Goal: Find specific page/section: Find specific page/section

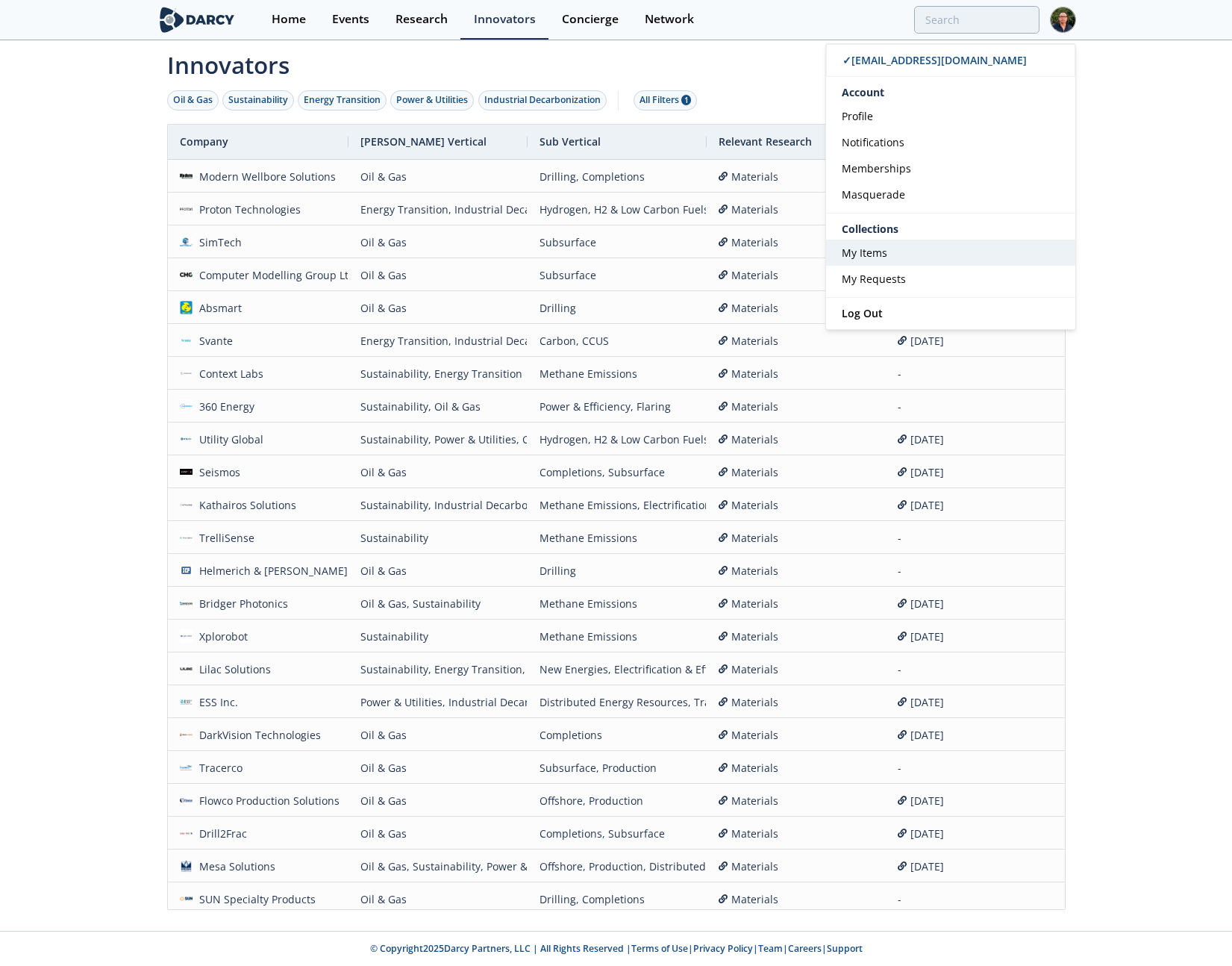
click at [868, 255] on span "My Items" at bounding box center [864, 252] width 45 height 14
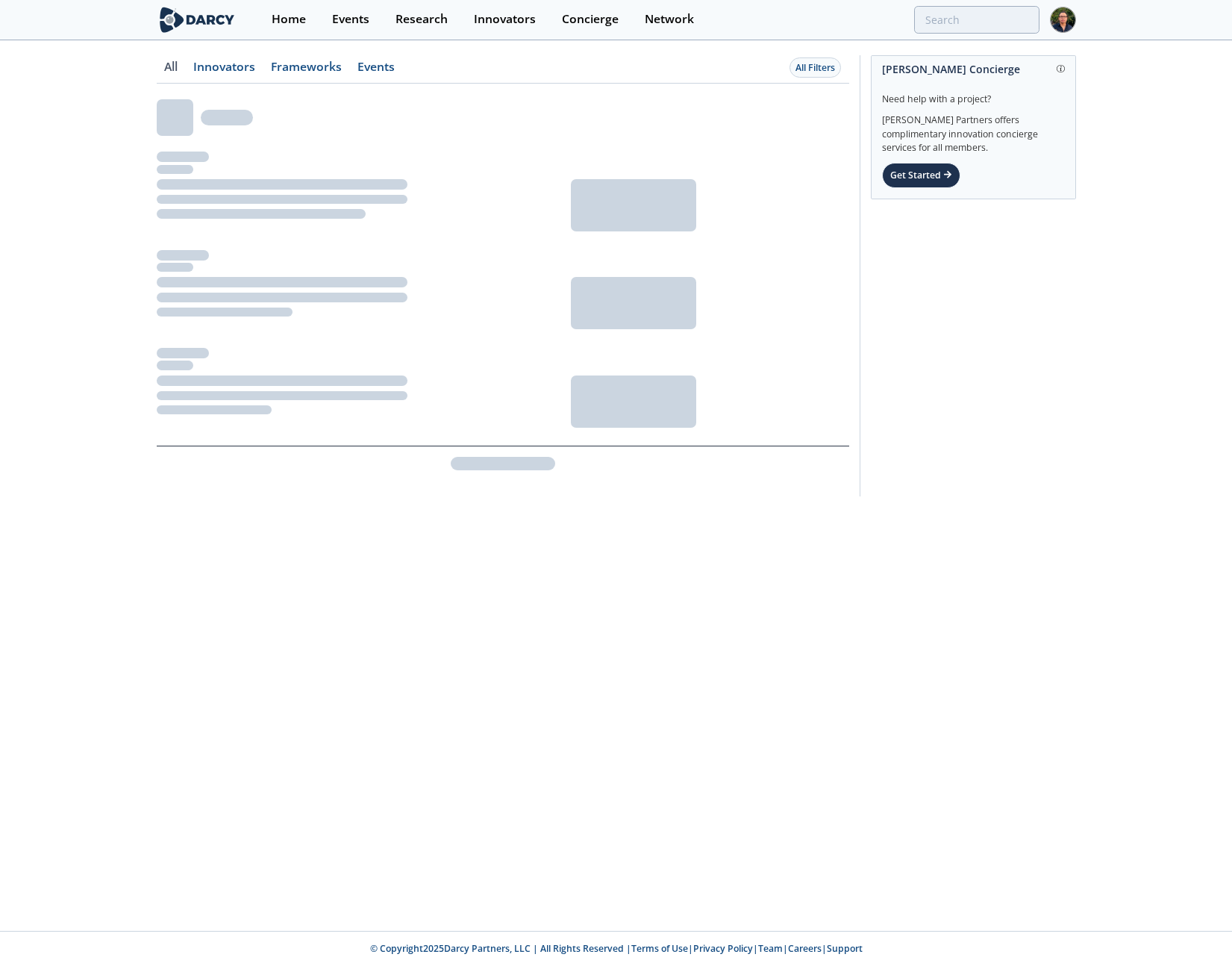
click at [138, 101] on div "All Innovators Frameworks Events All Filters" at bounding box center [616, 279] width 1232 height 476
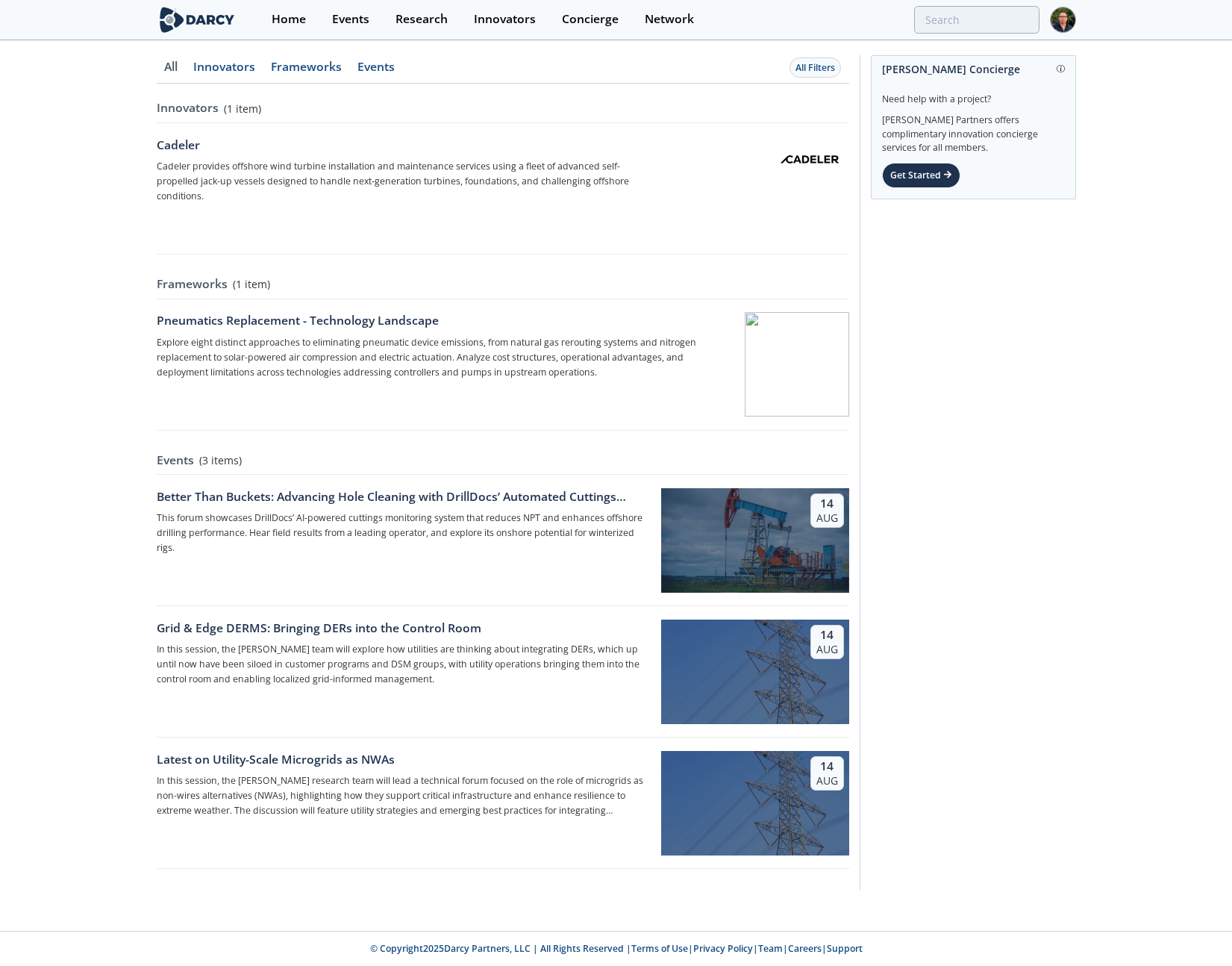
click at [185, 69] on link "Innovators" at bounding box center [171, 72] width 29 height 22
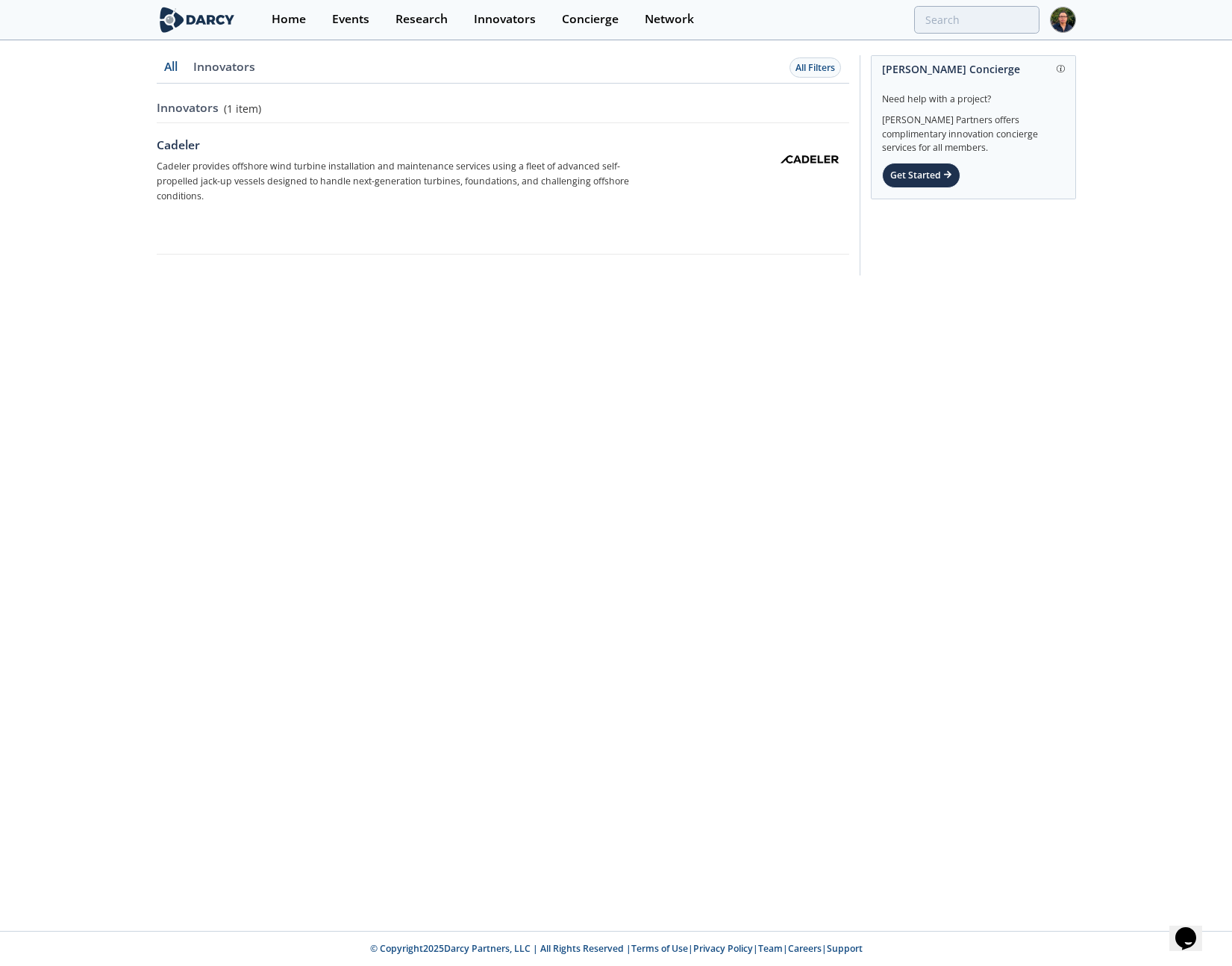
click at [235, 70] on link "Innovators" at bounding box center [224, 72] width 78 height 22
click at [172, 70] on link "All" at bounding box center [171, 72] width 29 height 22
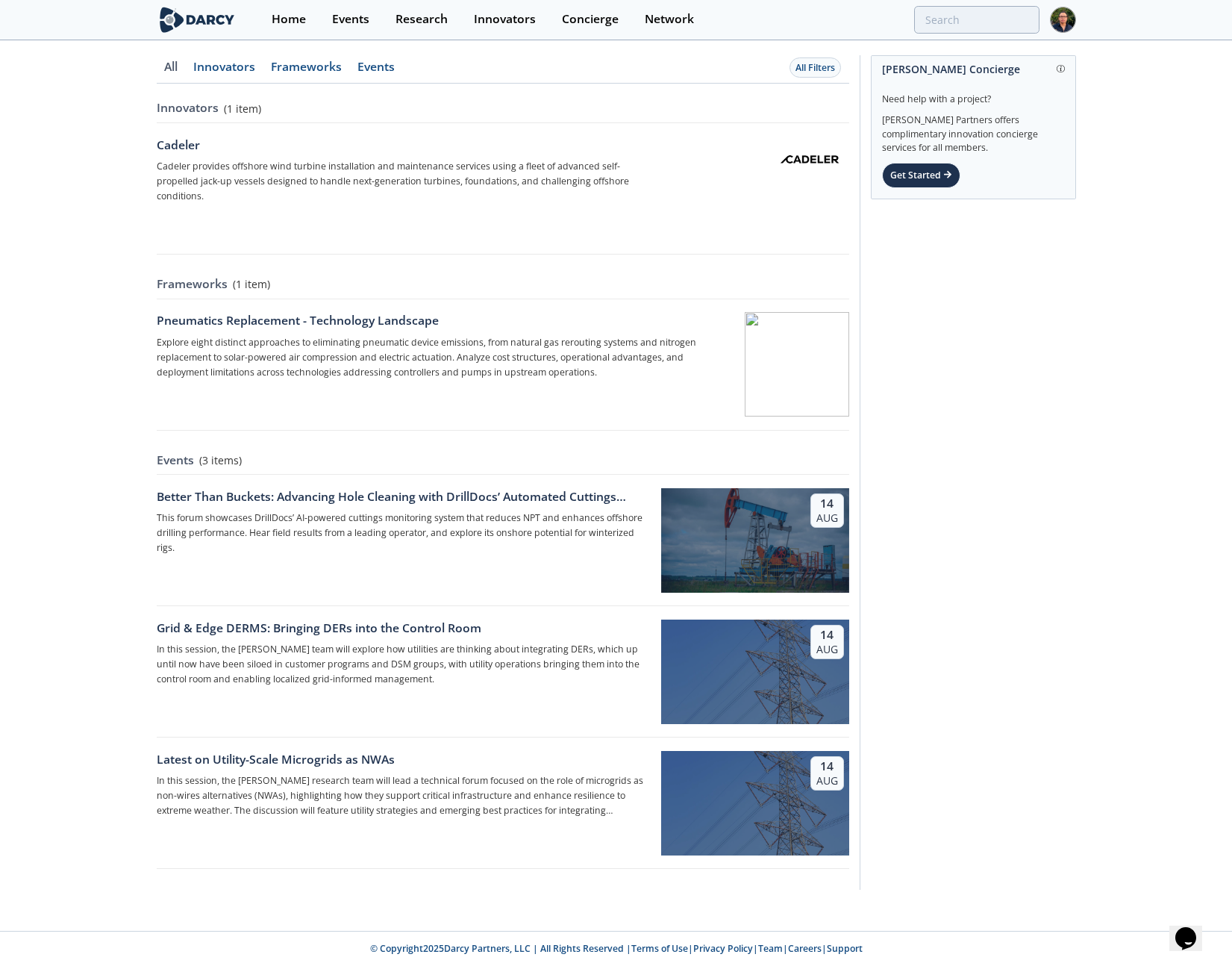
click at [185, 62] on link "Innovators" at bounding box center [171, 72] width 29 height 22
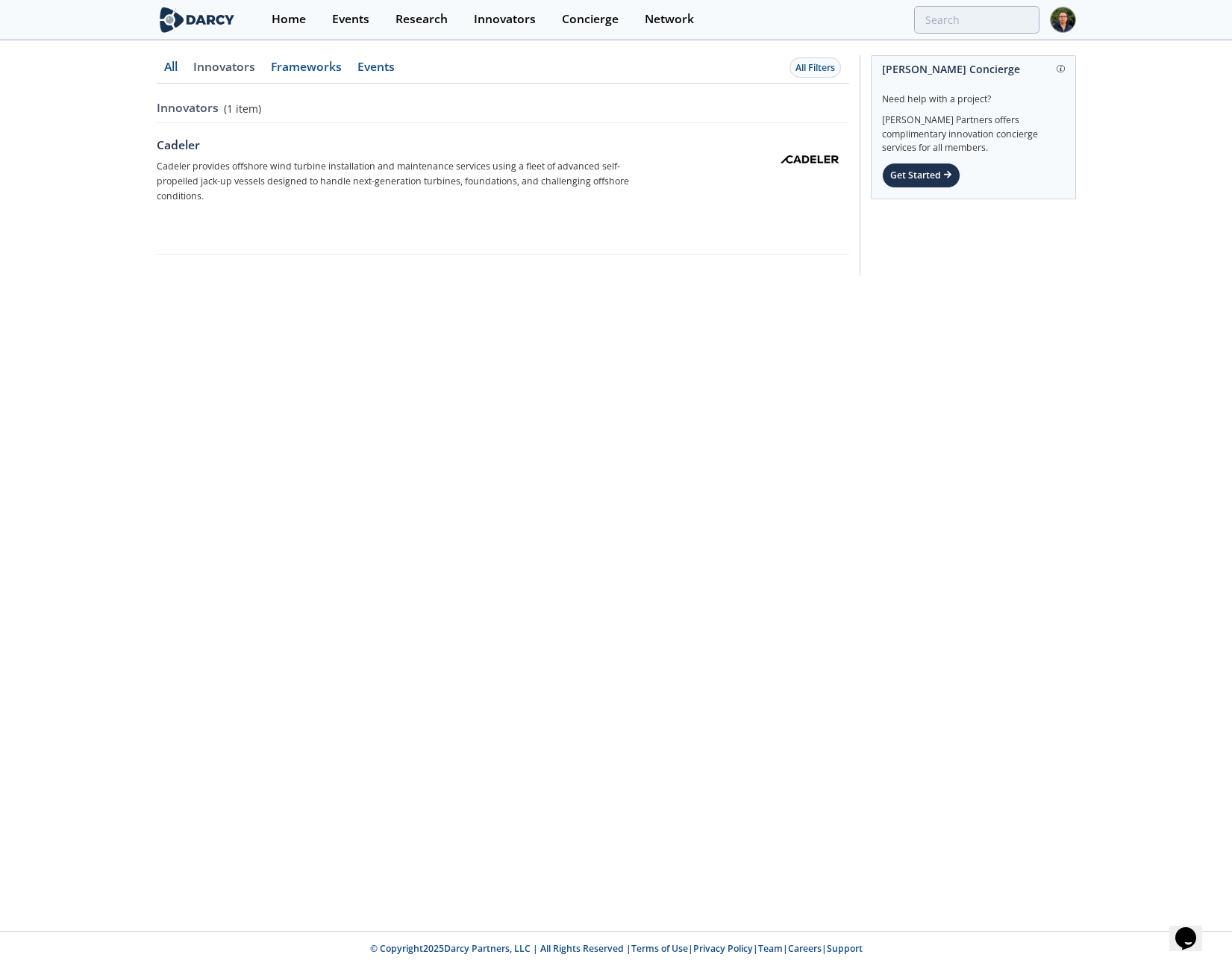
click at [185, 67] on link "Frameworks" at bounding box center [171, 72] width 29 height 22
click at [185, 68] on link "Innovators" at bounding box center [171, 72] width 29 height 22
click at [185, 70] on link "Frameworks" at bounding box center [171, 72] width 29 height 22
click at [185, 68] on link "Events" at bounding box center [171, 72] width 29 height 22
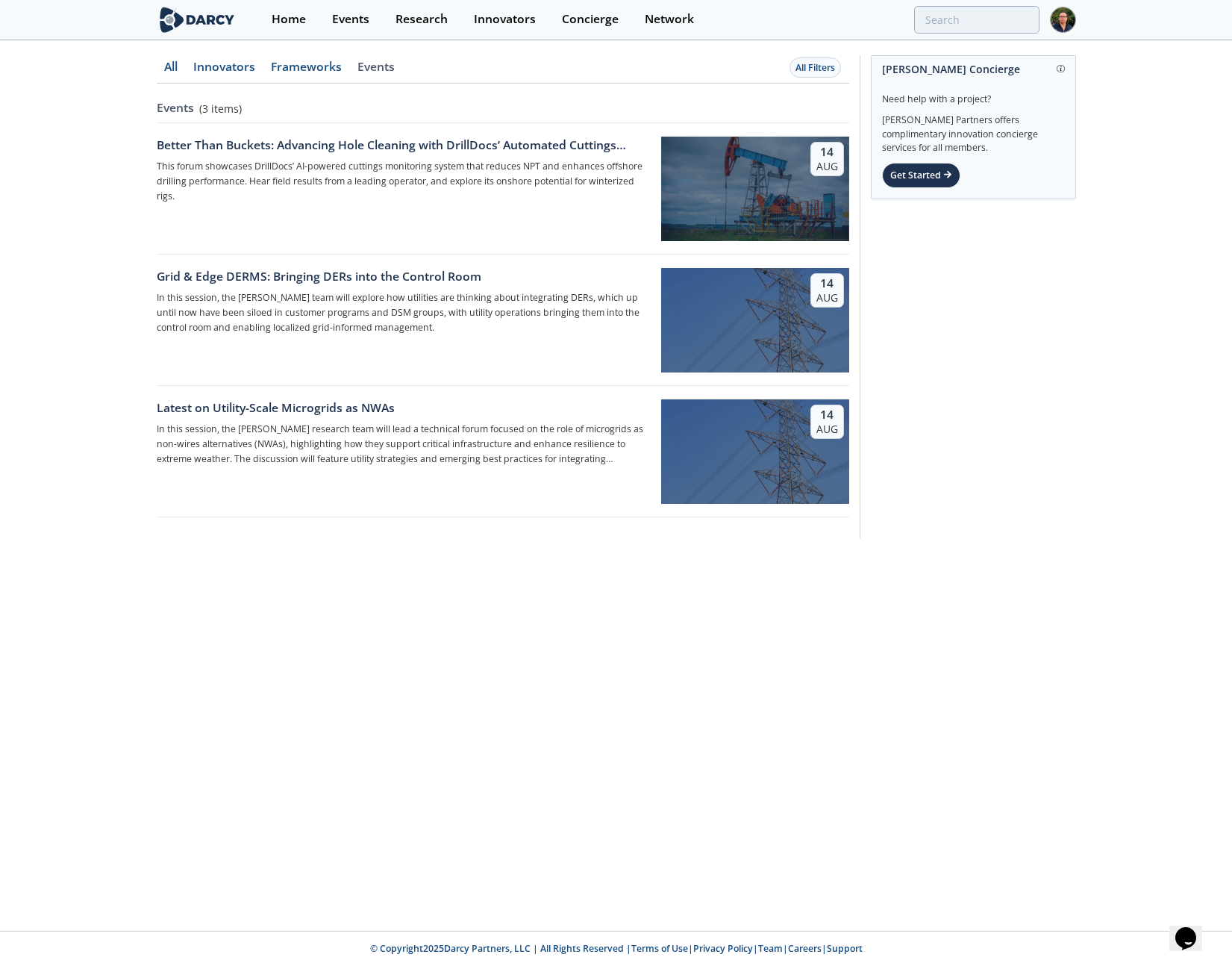
click at [185, 70] on link "Innovators" at bounding box center [171, 72] width 29 height 22
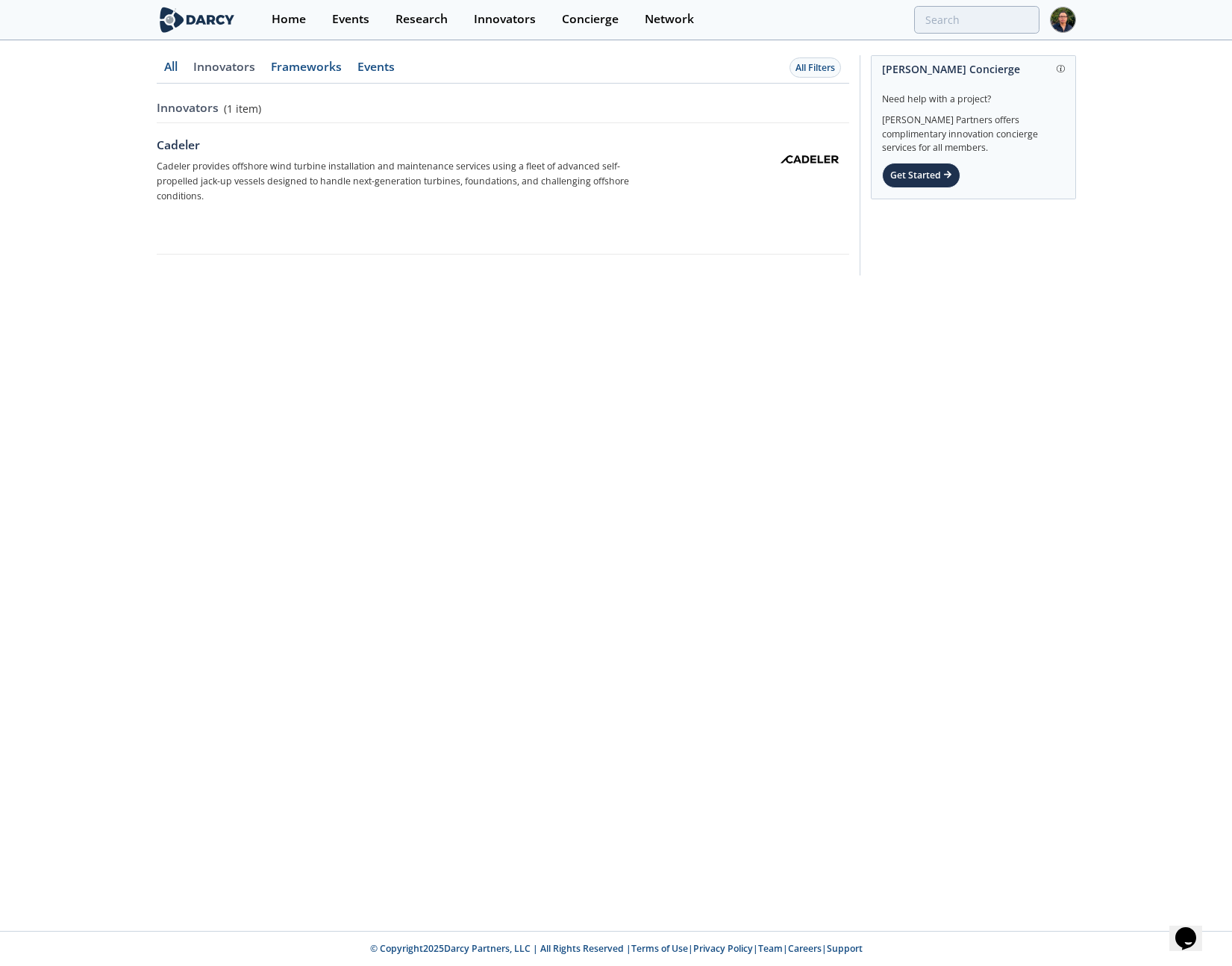
click at [227, 70] on link "Innovators" at bounding box center [224, 72] width 78 height 22
click at [185, 69] on link "Frameworks" at bounding box center [171, 72] width 29 height 22
click at [311, 69] on link "Frameworks" at bounding box center [306, 72] width 86 height 22
click at [185, 67] on link "Events" at bounding box center [171, 72] width 29 height 22
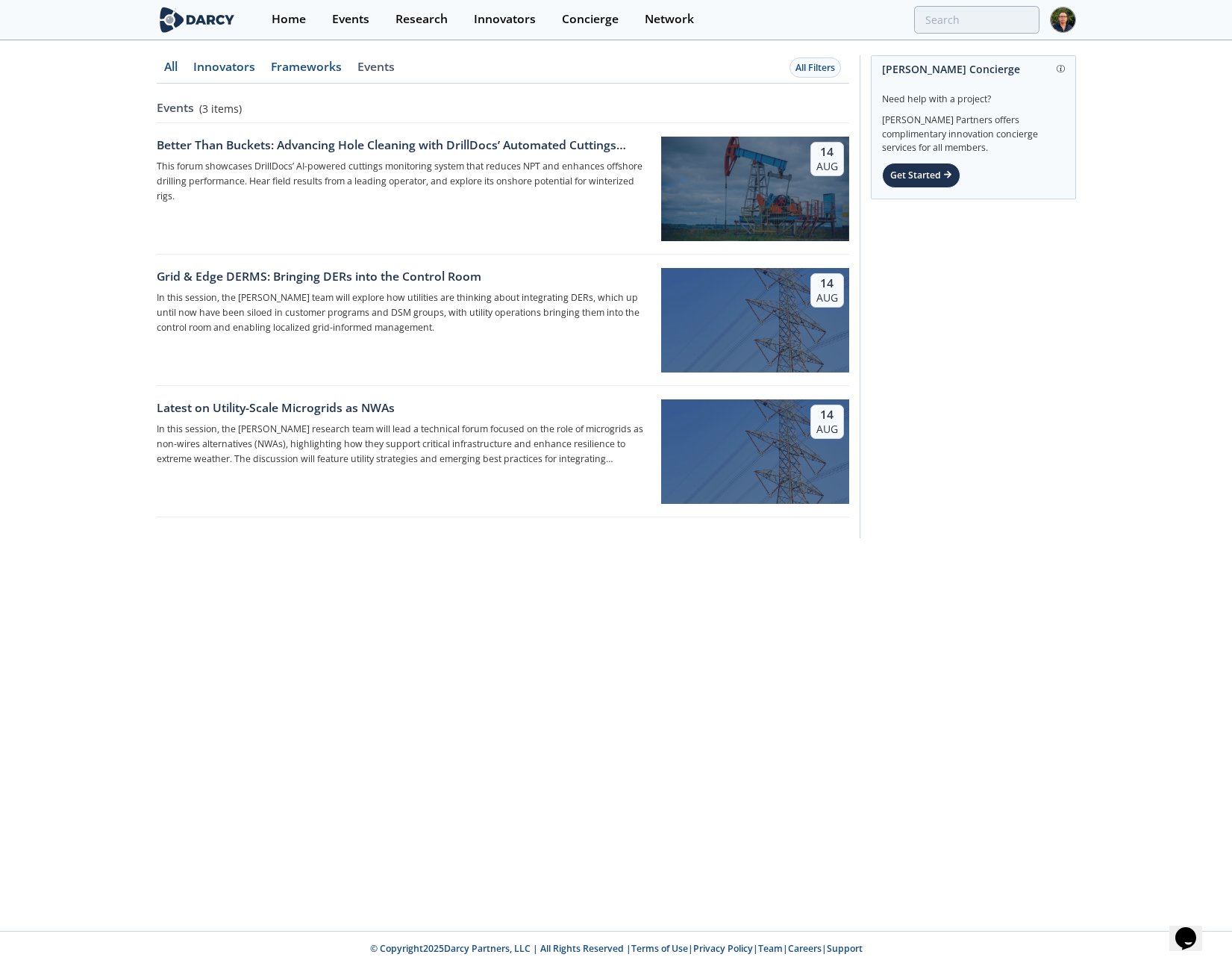
click at [386, 67] on link "Events" at bounding box center [376, 72] width 53 height 22
click at [171, 70] on link "All" at bounding box center [171, 72] width 29 height 22
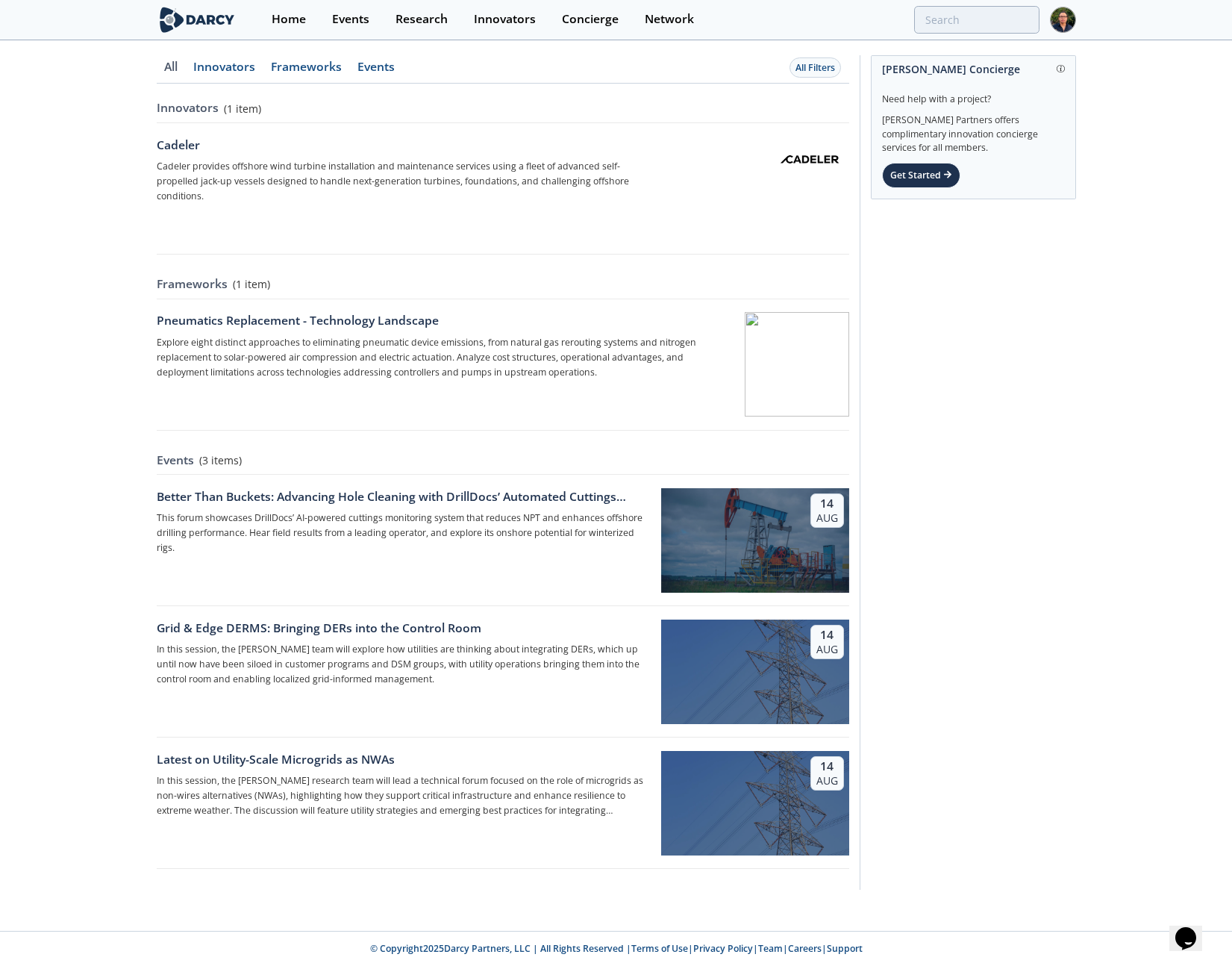
click at [185, 69] on link "Innovators" at bounding box center [171, 72] width 29 height 22
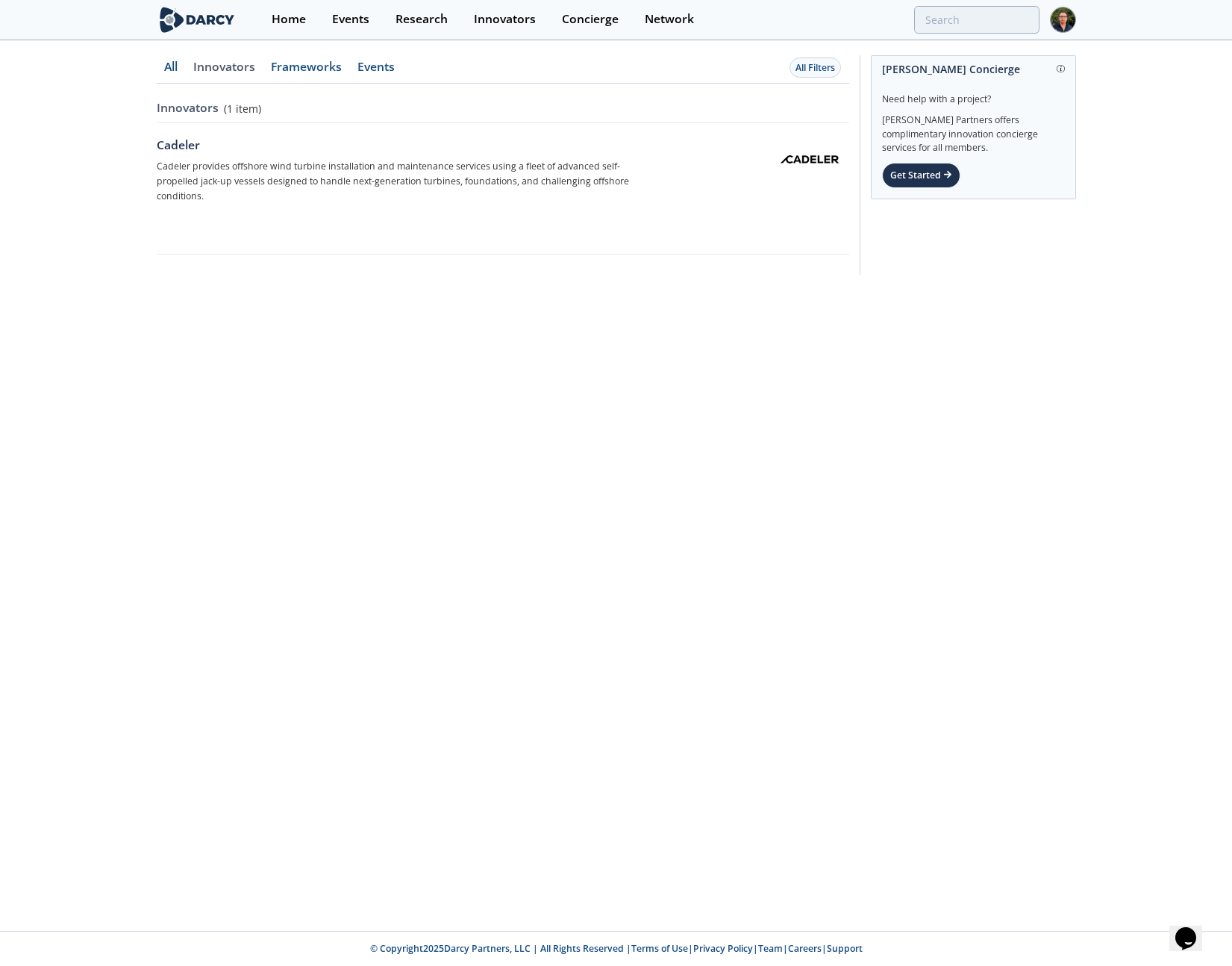
click at [166, 67] on link "All" at bounding box center [171, 72] width 29 height 22
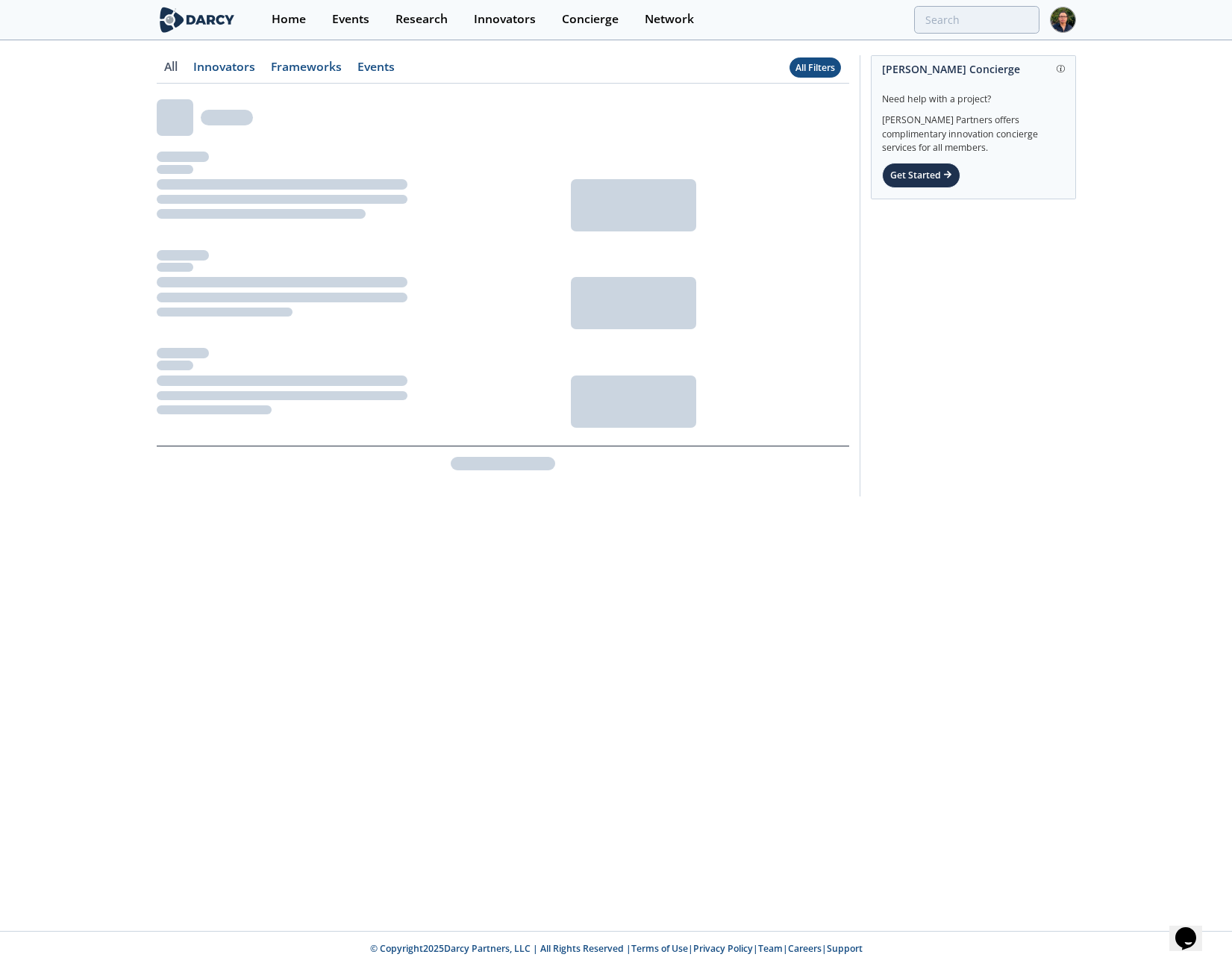
click at [820, 71] on div "All Filters" at bounding box center [815, 68] width 40 height 13
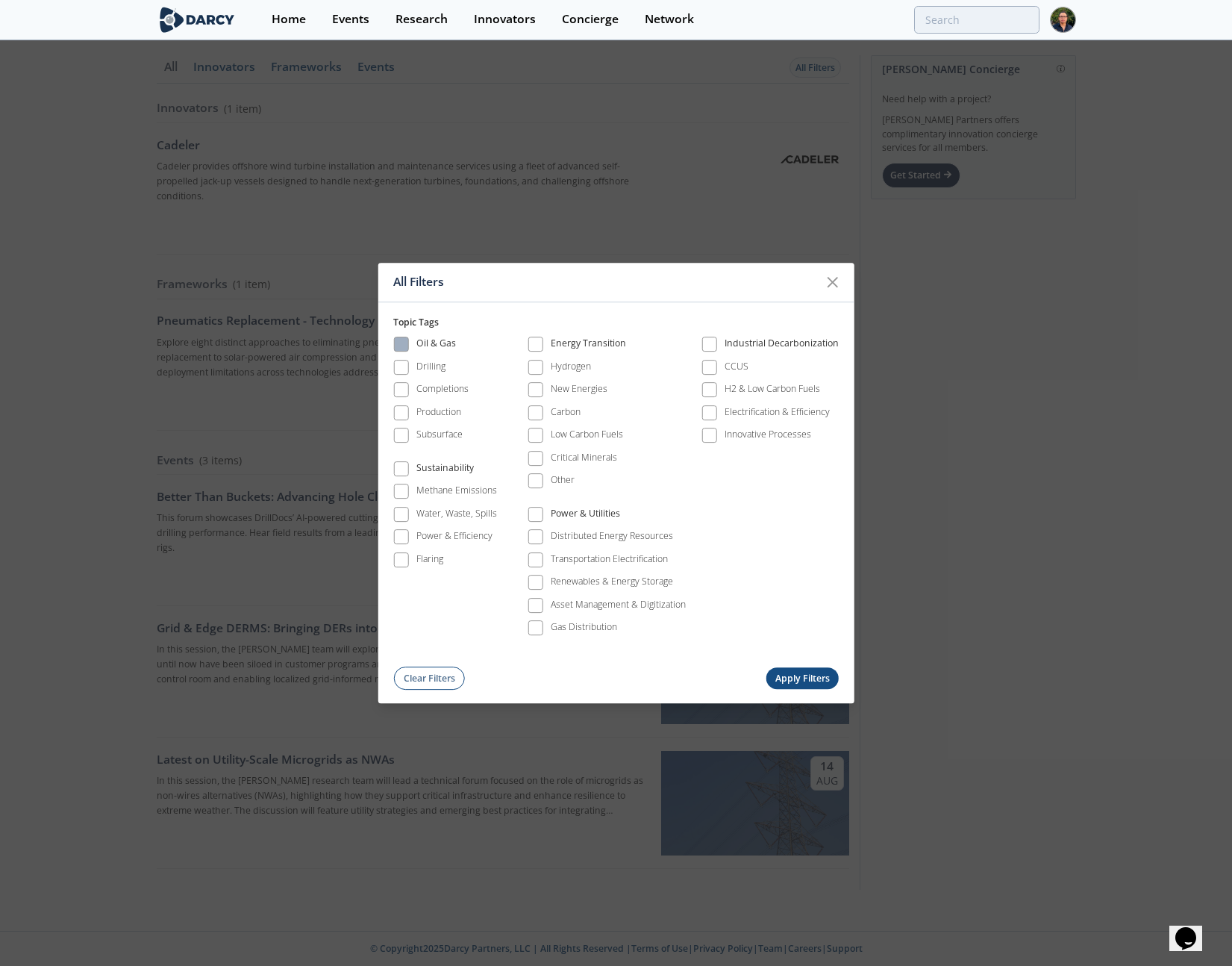
click at [397, 337] on span at bounding box center [400, 345] width 15 height 15
click at [807, 680] on button "Apply Filters" at bounding box center [802, 678] width 73 height 21
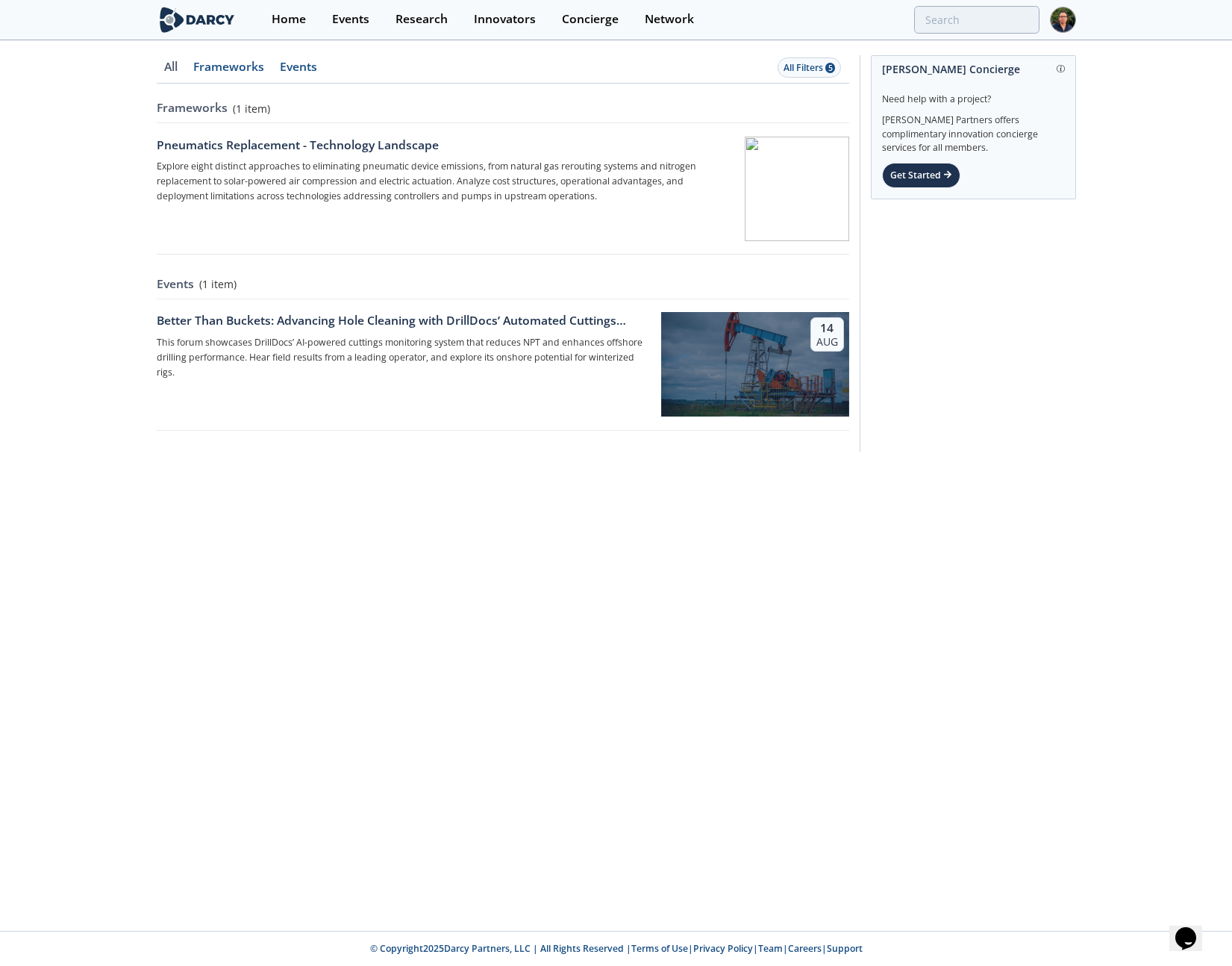
click at [185, 63] on link "Frameworks" at bounding box center [171, 72] width 29 height 22
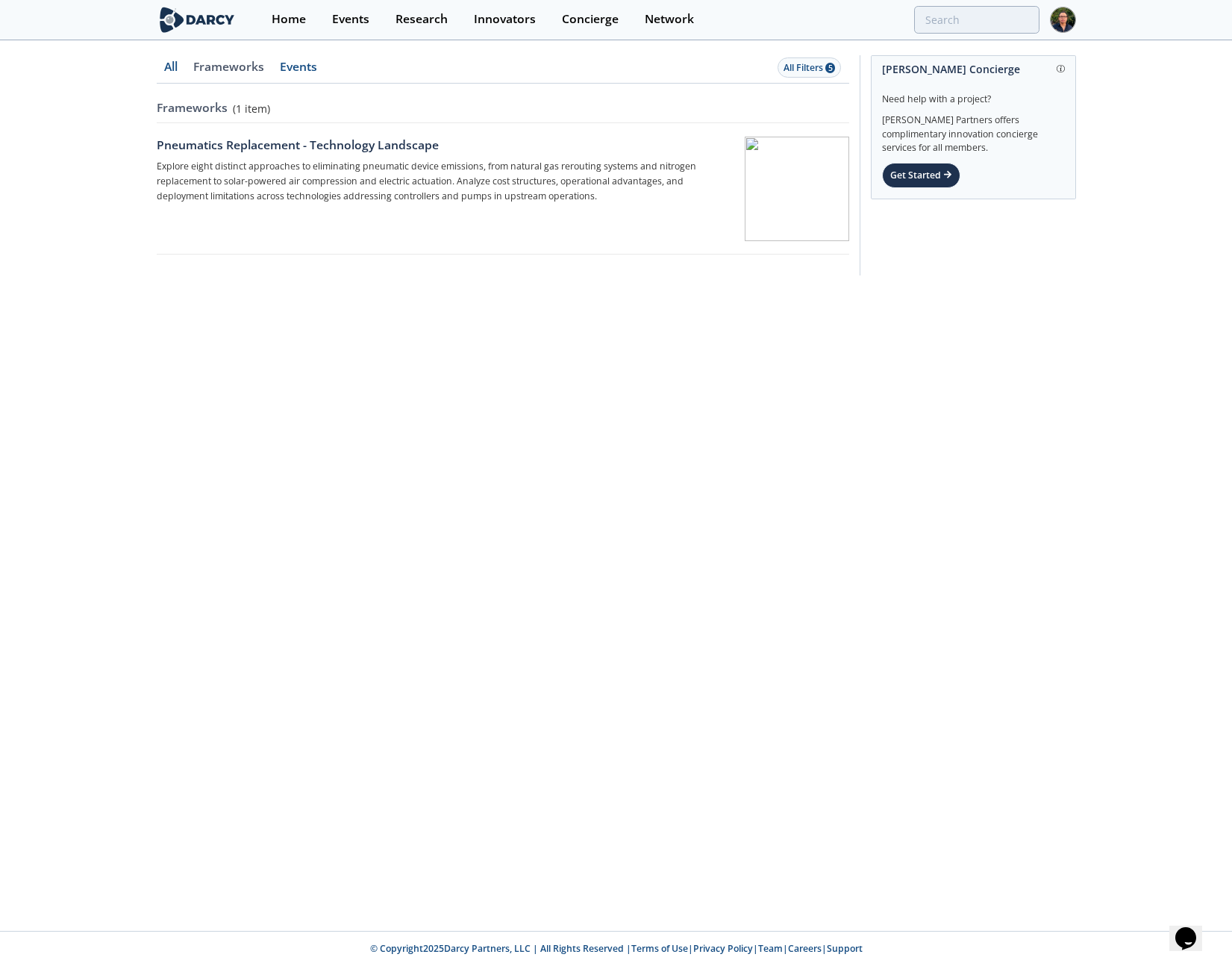
click at [185, 65] on link "Events" at bounding box center [171, 72] width 29 height 22
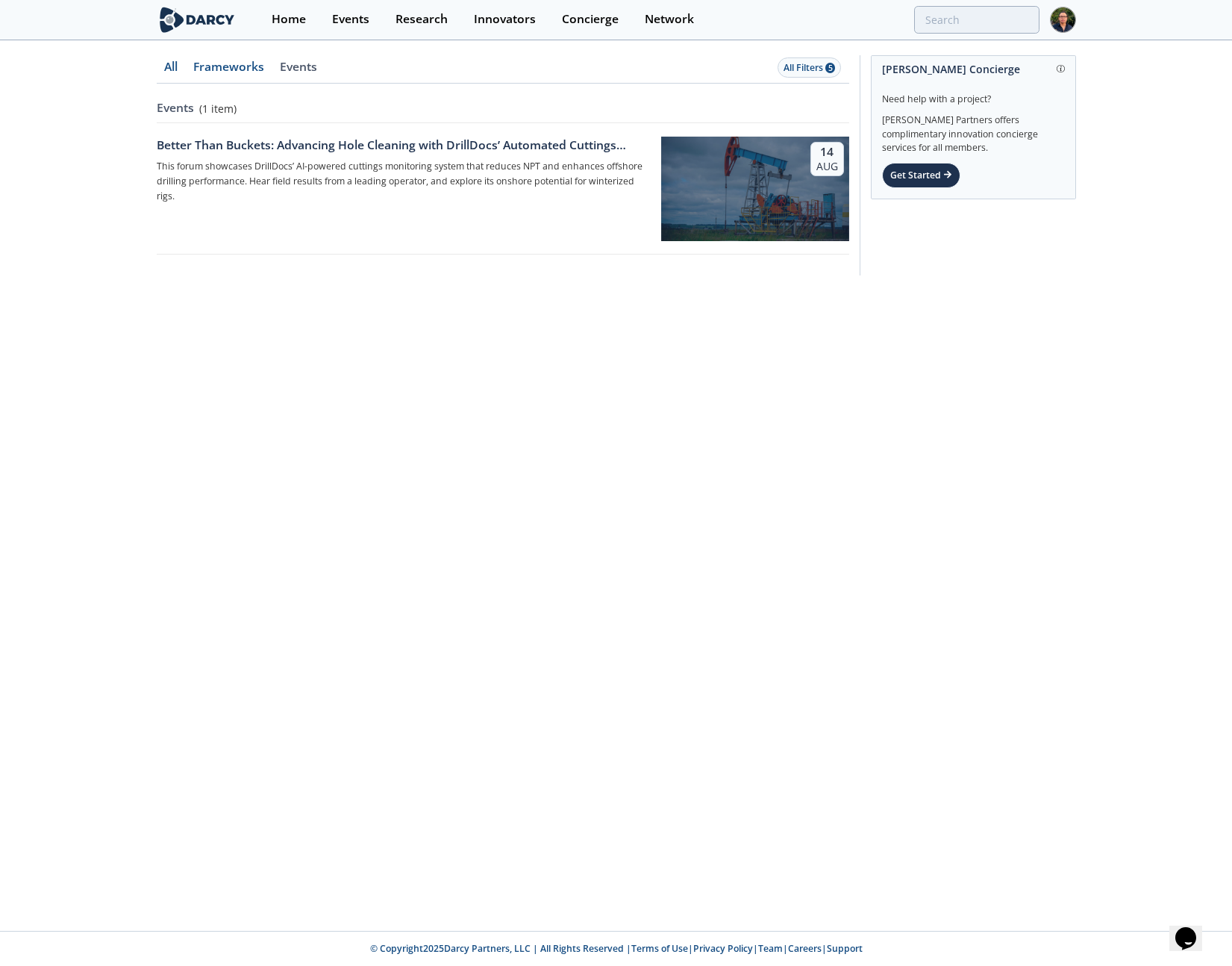
click at [185, 69] on link "Frameworks" at bounding box center [171, 72] width 29 height 22
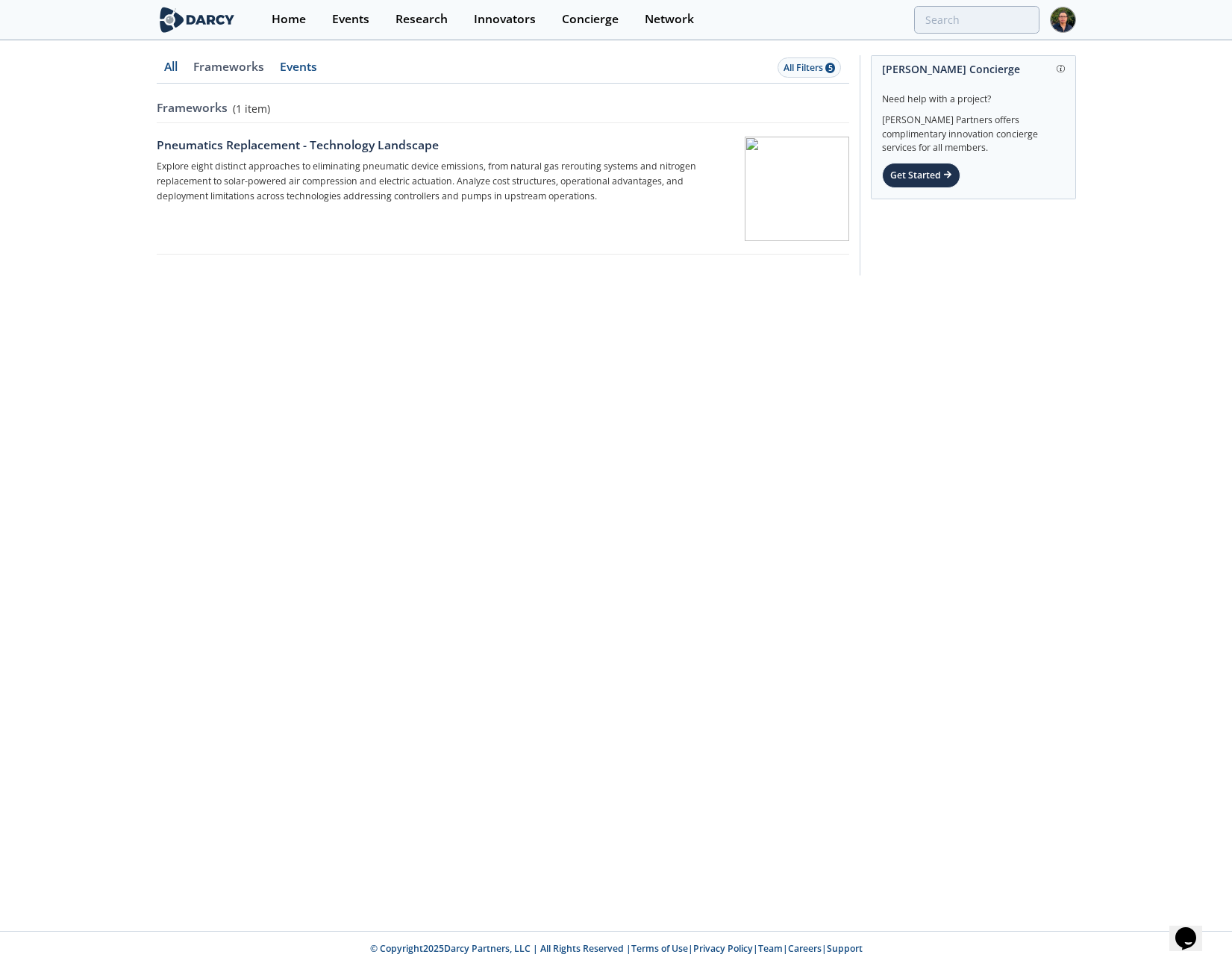
click at [185, 67] on link "Events" at bounding box center [171, 72] width 29 height 22
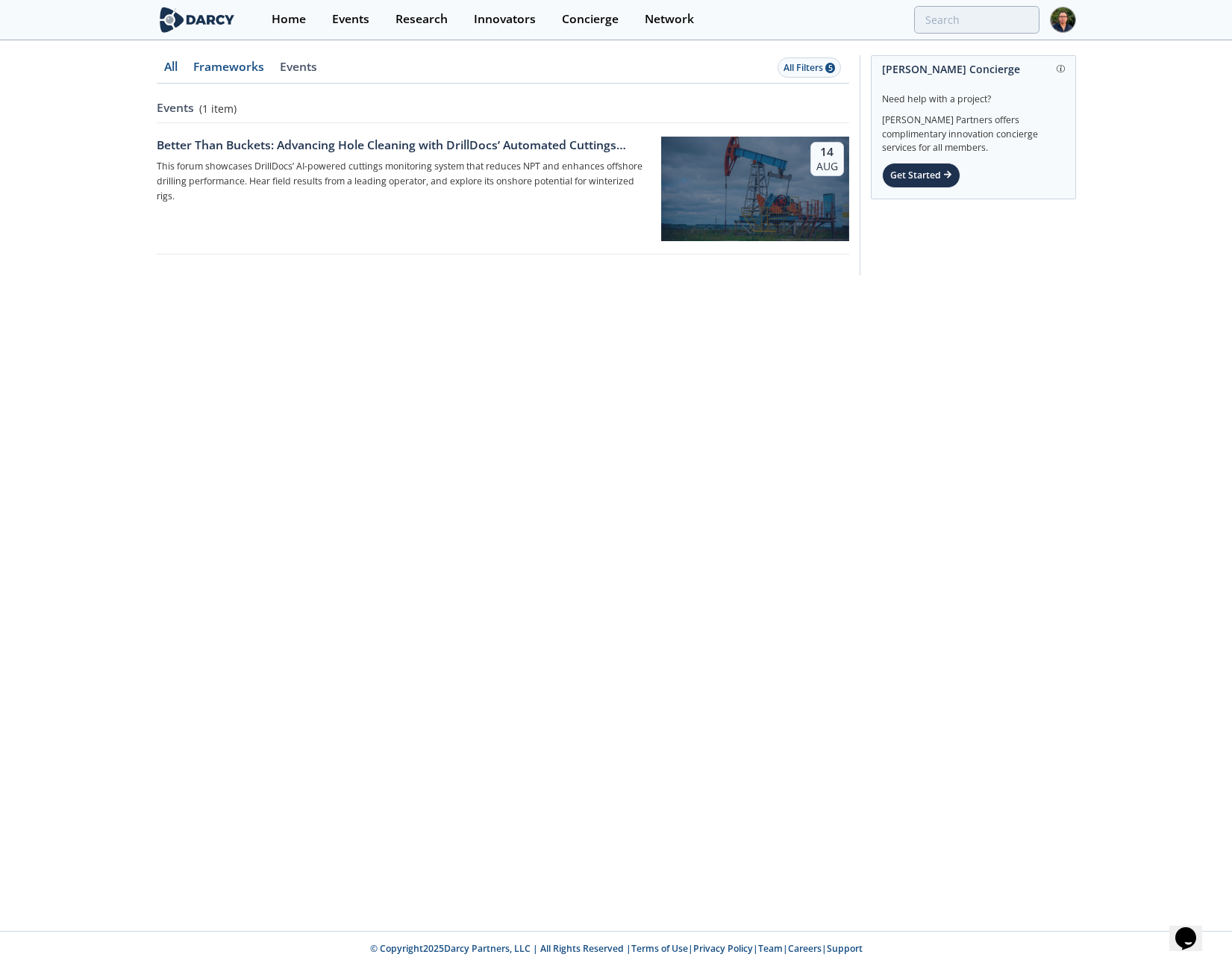
click at [175, 70] on link "All" at bounding box center [171, 72] width 29 height 22
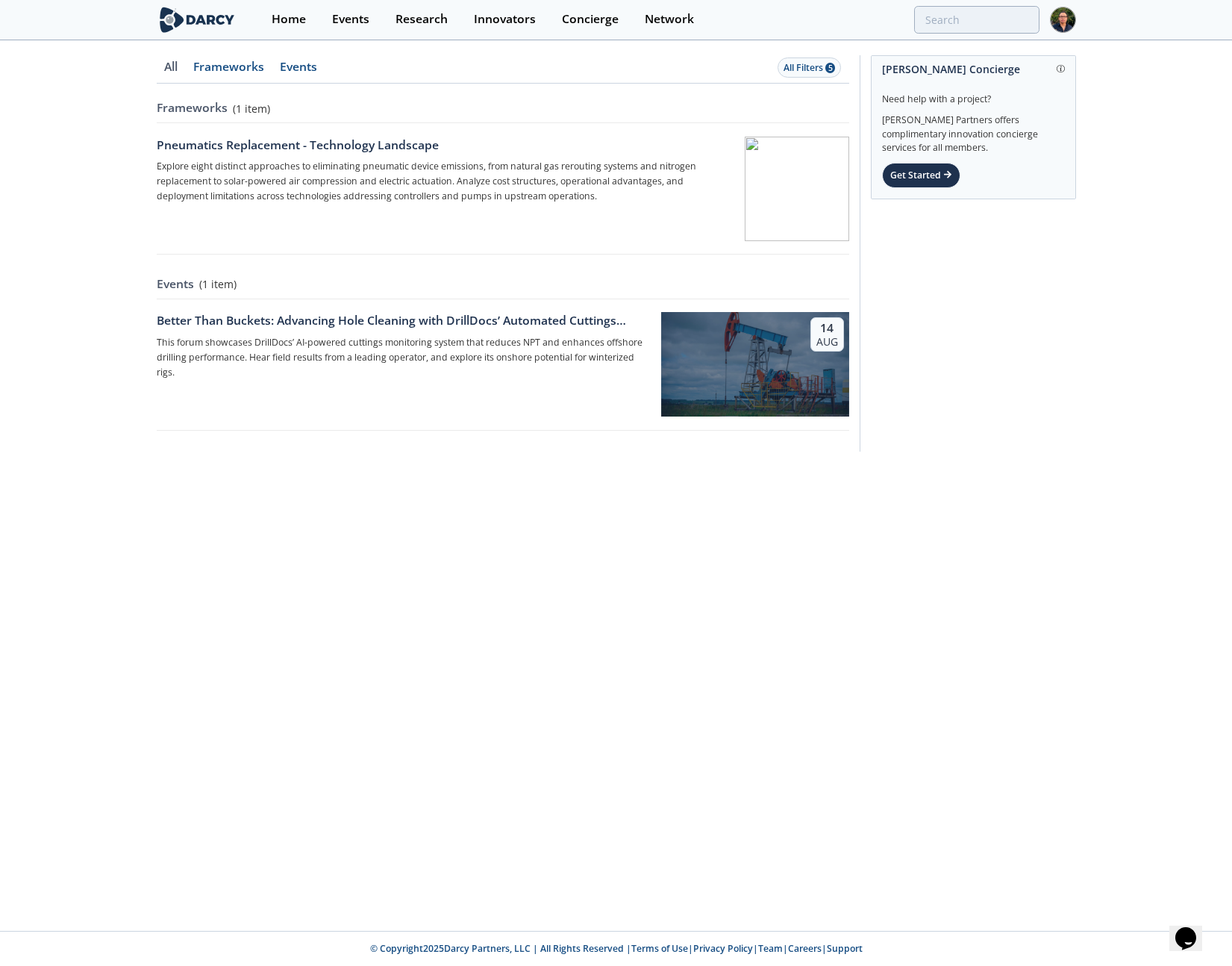
click at [185, 65] on link "Frameworks" at bounding box center [171, 72] width 29 height 22
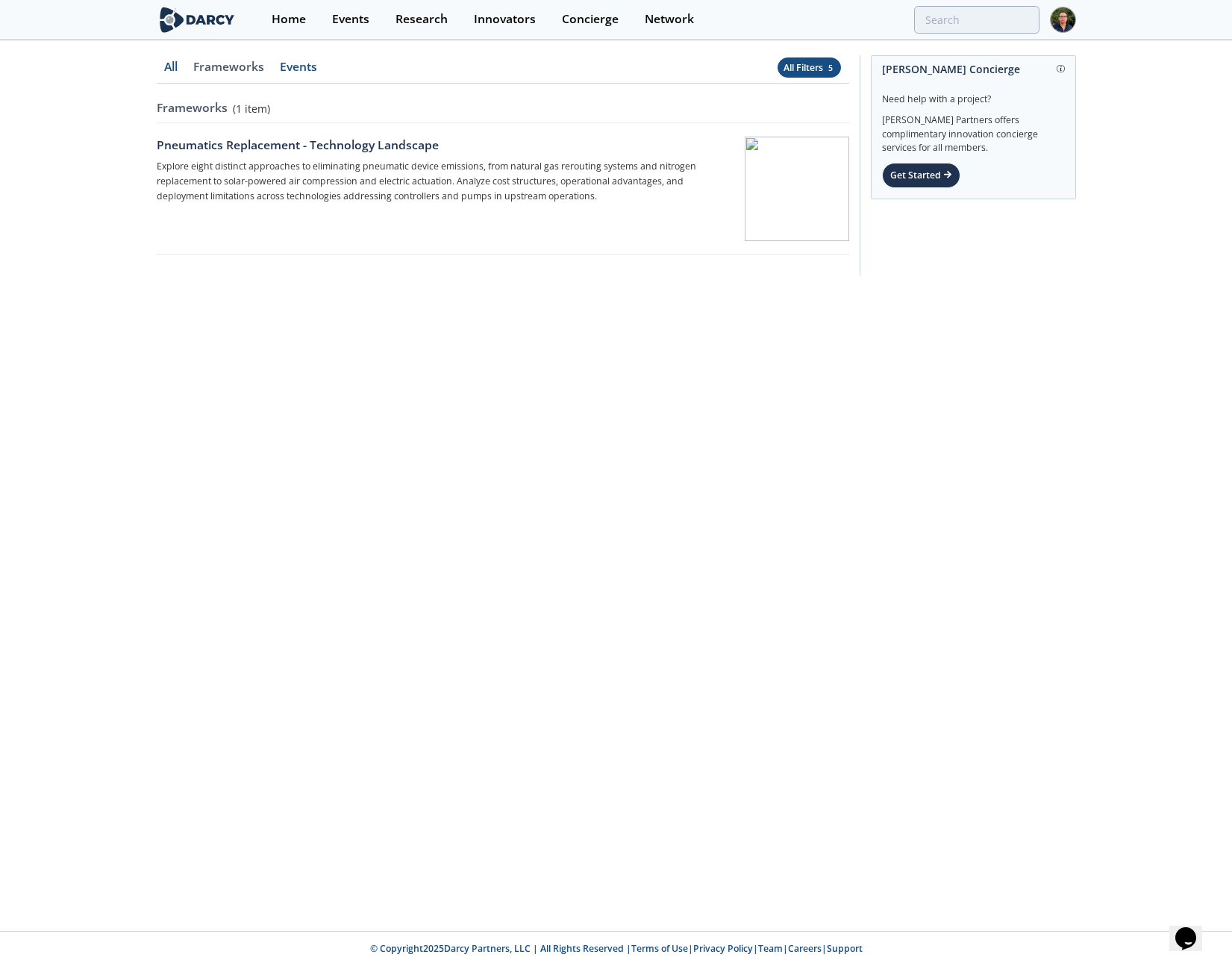
click at [817, 67] on div "All Filters 5" at bounding box center [809, 68] width 52 height 13
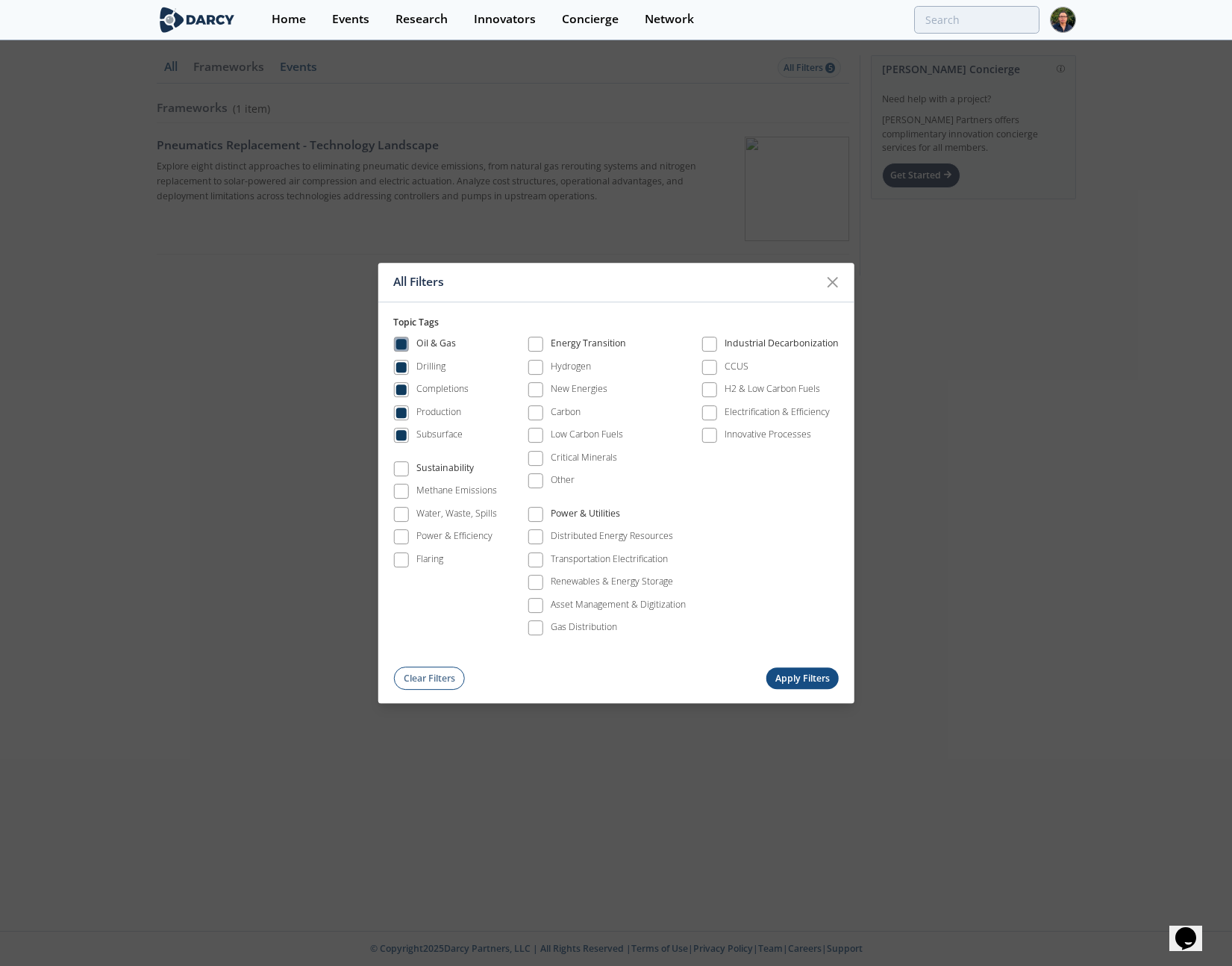
click at [404, 339] on span at bounding box center [400, 344] width 10 height 10
click at [715, 340] on span at bounding box center [709, 345] width 15 height 15
click at [806, 677] on button "Apply Filters" at bounding box center [802, 678] width 73 height 21
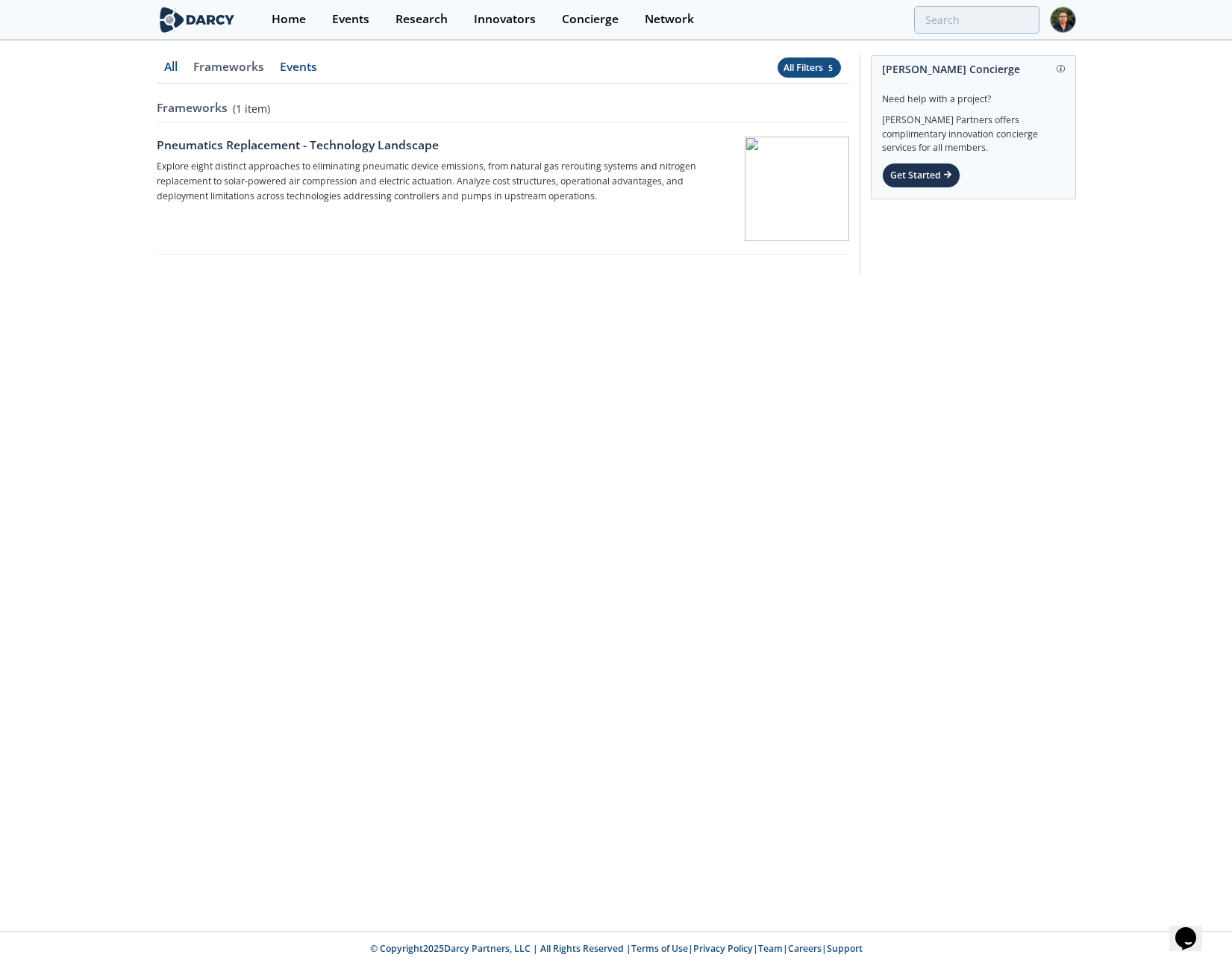
click at [801, 68] on div "All Filters 5" at bounding box center [809, 68] width 52 height 13
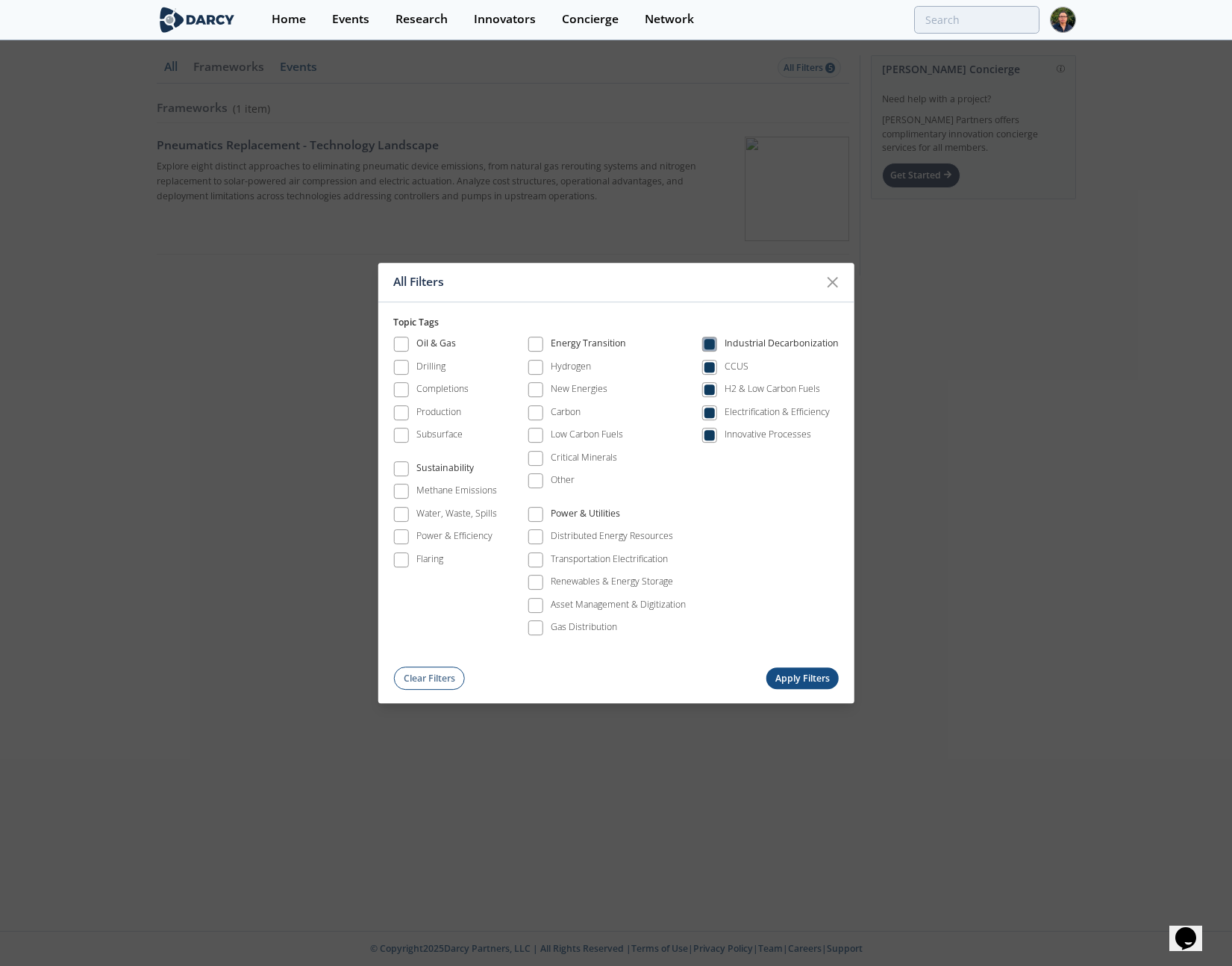
click at [708, 335] on label "Industrial Decarbonization" at bounding box center [770, 345] width 137 height 20
click at [706, 347] on span at bounding box center [708, 344] width 10 height 10
click at [713, 439] on span at bounding box center [708, 435] width 10 height 10
click at [794, 674] on button "Apply Filters" at bounding box center [802, 678] width 73 height 21
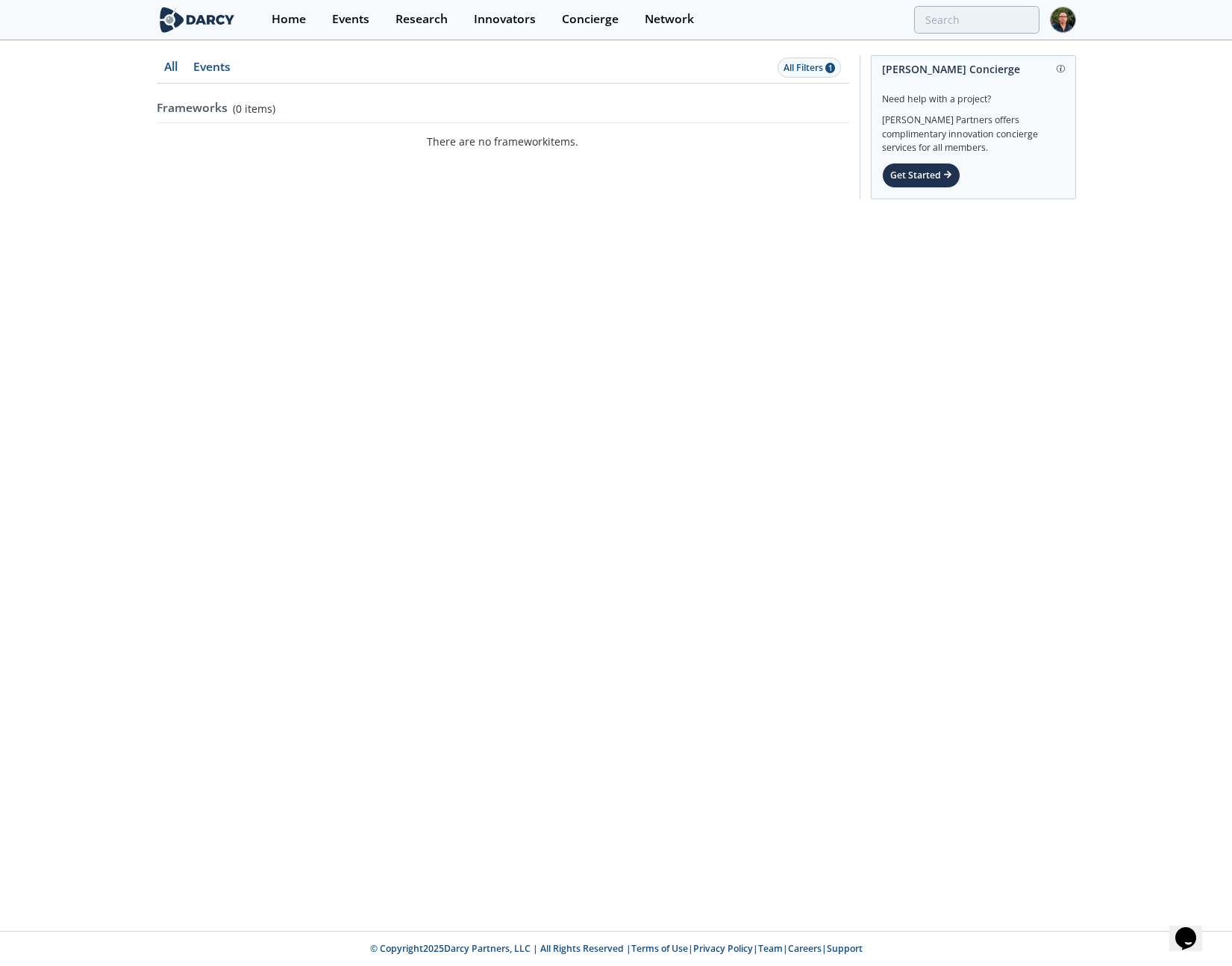
click at [172, 70] on link "All" at bounding box center [171, 72] width 29 height 22
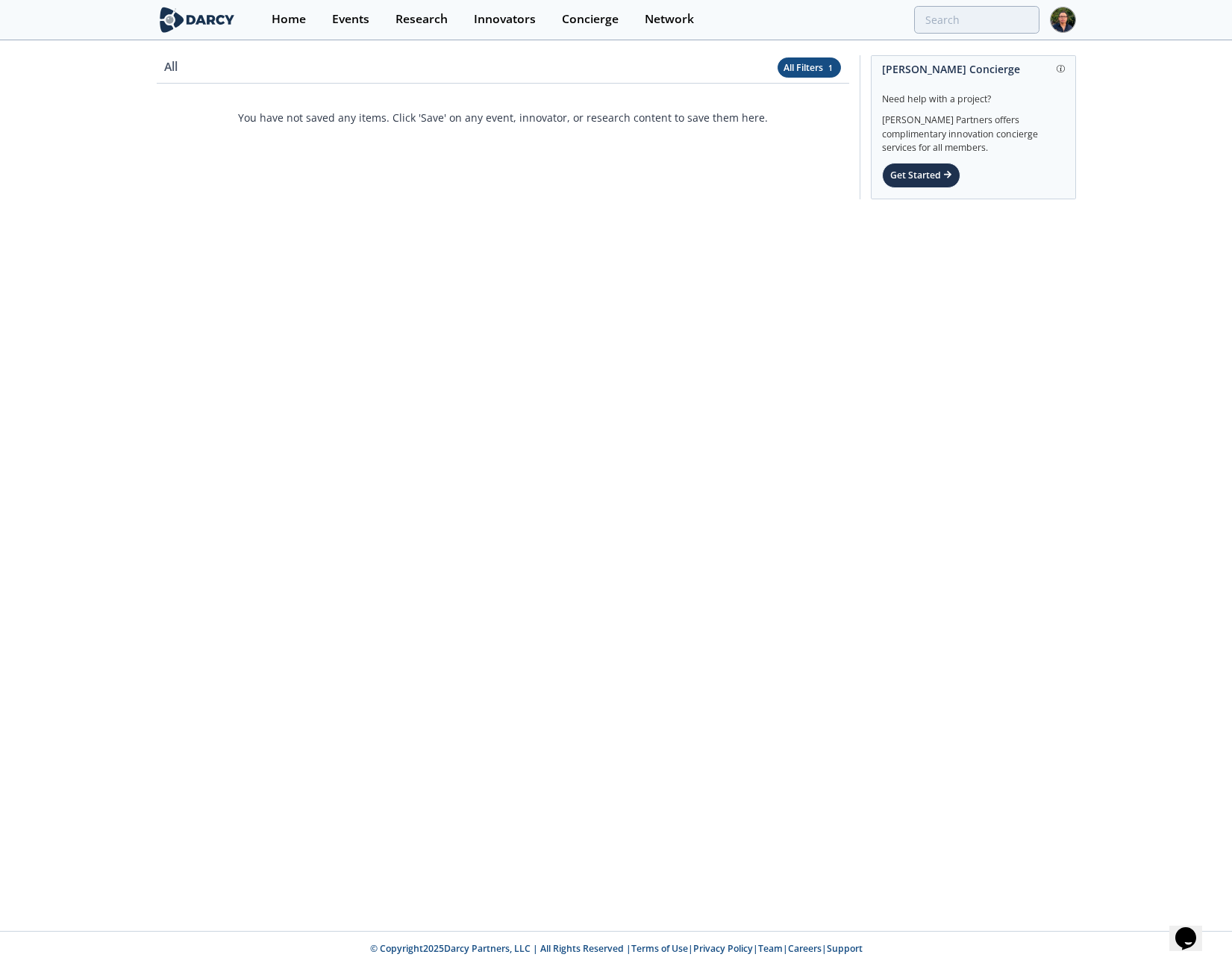
click at [804, 67] on div "All Filters 1" at bounding box center [809, 68] width 52 height 13
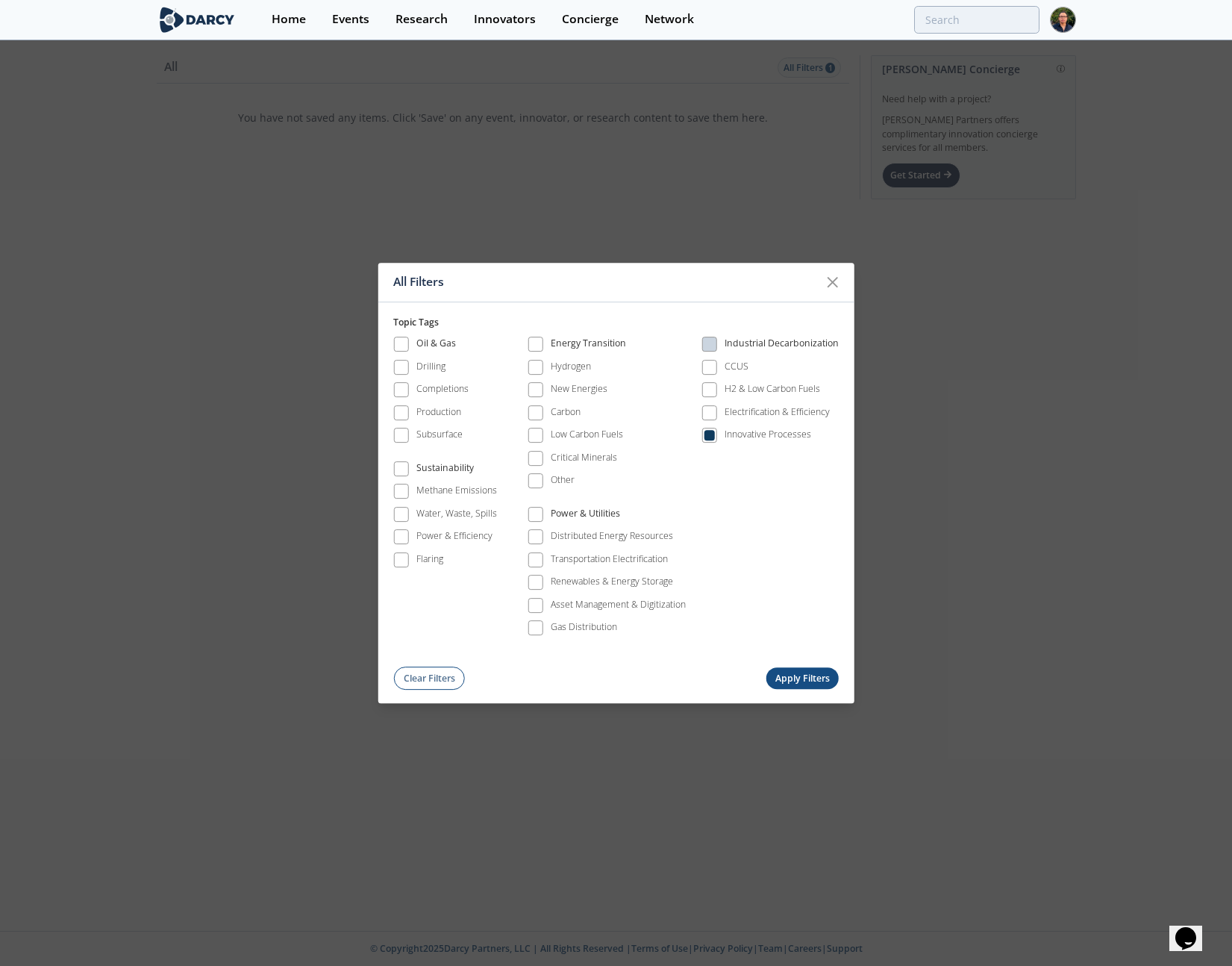
click at [438, 668] on button "Clear Filters" at bounding box center [428, 679] width 71 height 23
